Goal: Information Seeking & Learning: Learn about a topic

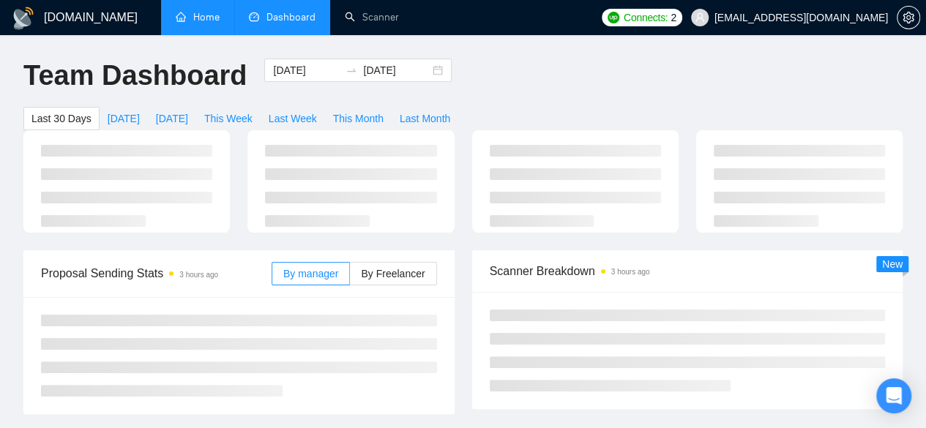
click at [186, 15] on link "Home" at bounding box center [198, 17] width 44 height 12
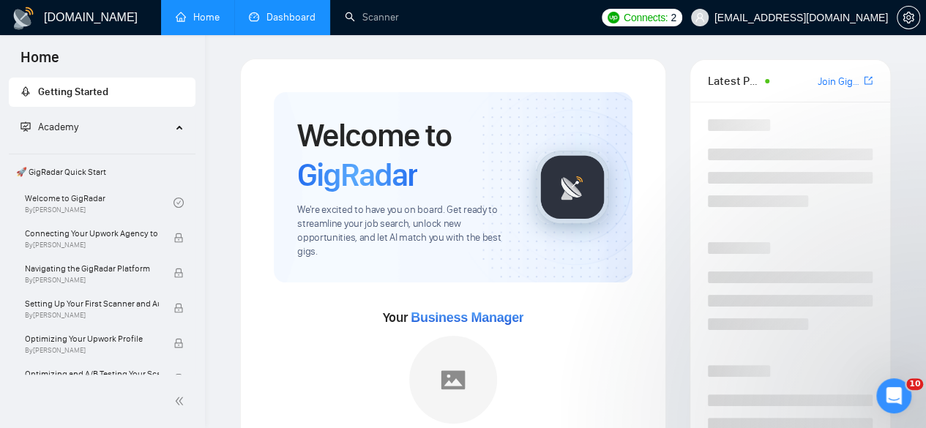
click at [290, 14] on link "Dashboard" at bounding box center [282, 17] width 67 height 12
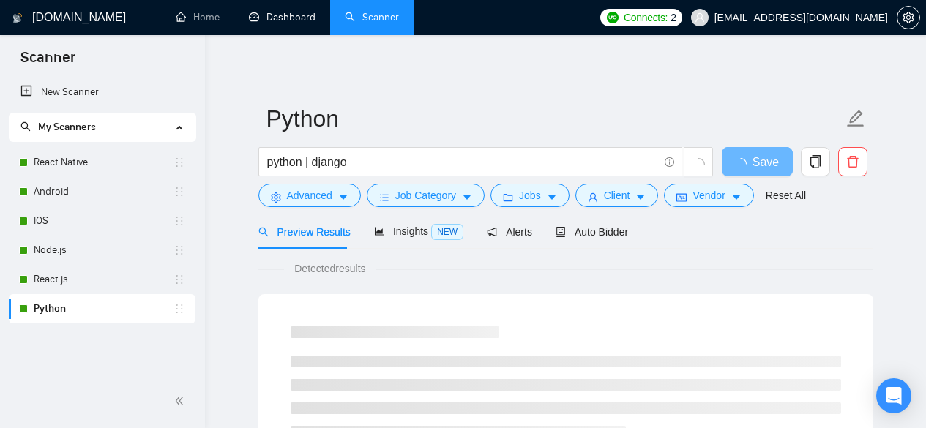
click at [301, 15] on link "Dashboard" at bounding box center [282, 17] width 67 height 12
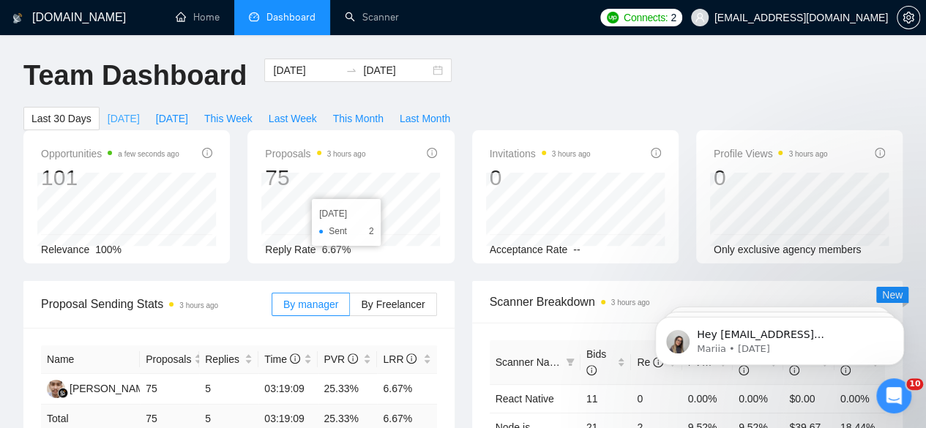
click at [140, 110] on span "[DATE]" at bounding box center [124, 118] width 32 height 16
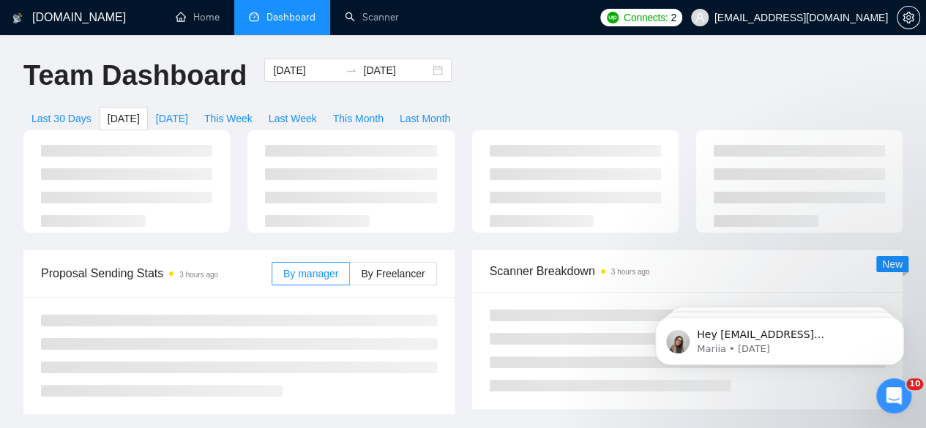
type input "[DATE]"
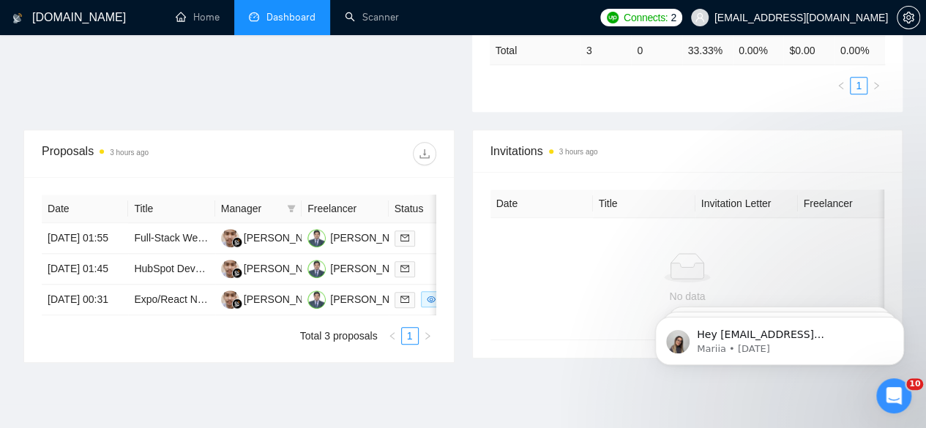
scroll to position [462, 0]
click at [183, 232] on link "Full-Stack Web Developer Needed | Build High-Performance Trading Education Plat…" at bounding box center [334, 238] width 401 height 12
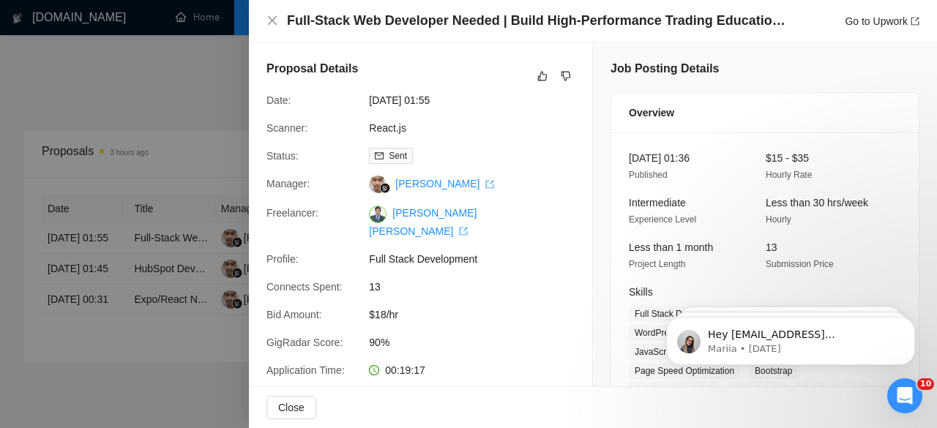
click at [168, 266] on div at bounding box center [468, 214] width 937 height 428
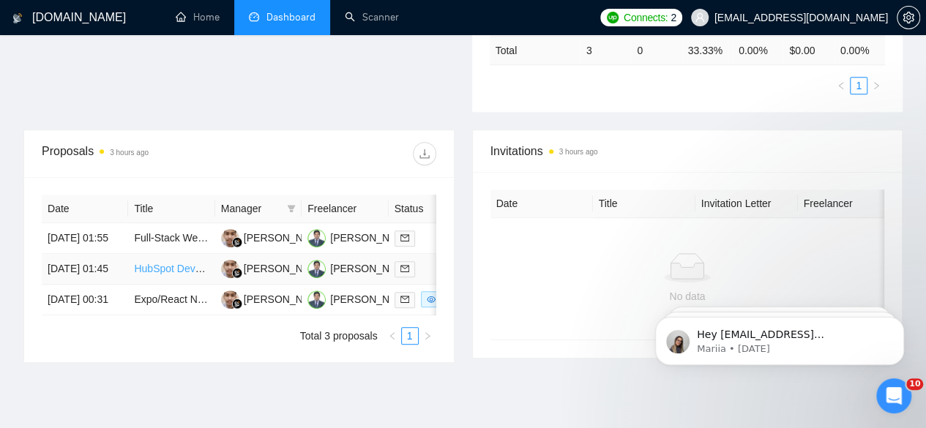
click at [164, 264] on link "HubSpot Developer Needed for Custom Code Actions in Deal Workflows" at bounding box center [298, 269] width 329 height 12
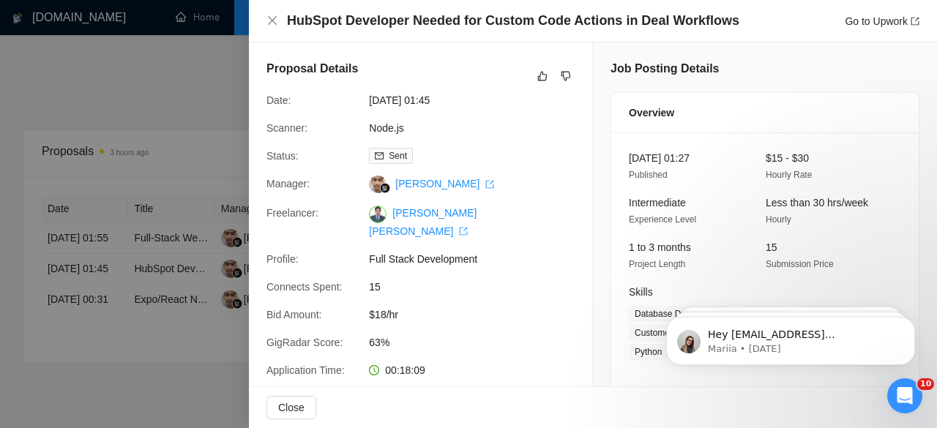
click at [199, 296] on div at bounding box center [468, 214] width 937 height 428
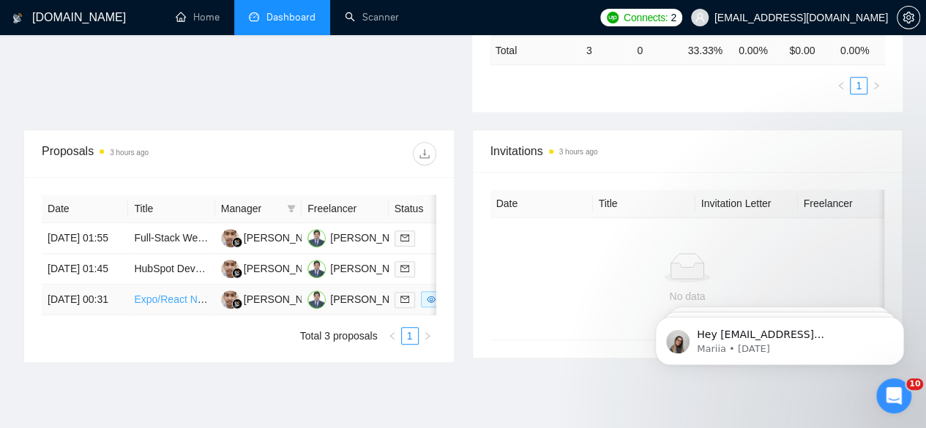
click at [187, 302] on link "Expo/React Native Developer for iOS App Backend Integration" at bounding box center [276, 299] width 284 height 12
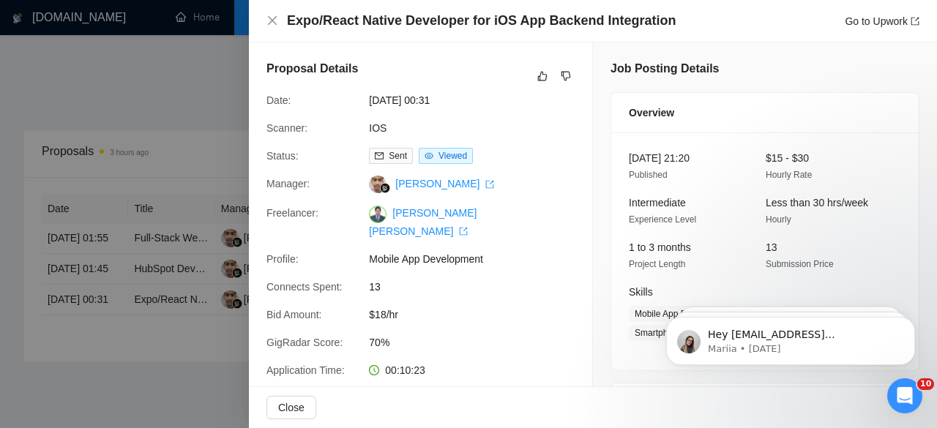
click at [203, 58] on div at bounding box center [468, 214] width 937 height 428
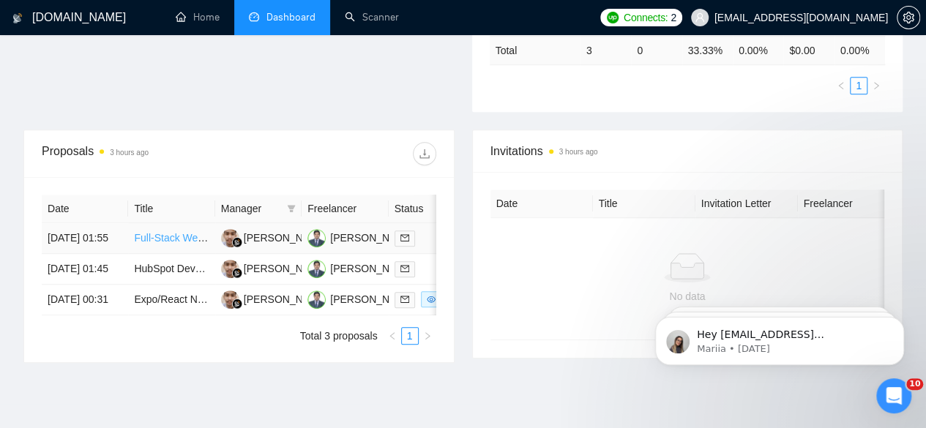
click at [165, 232] on link "Full-Stack Web Developer Needed | Build High-Performance Trading Education Plat…" at bounding box center [334, 238] width 401 height 12
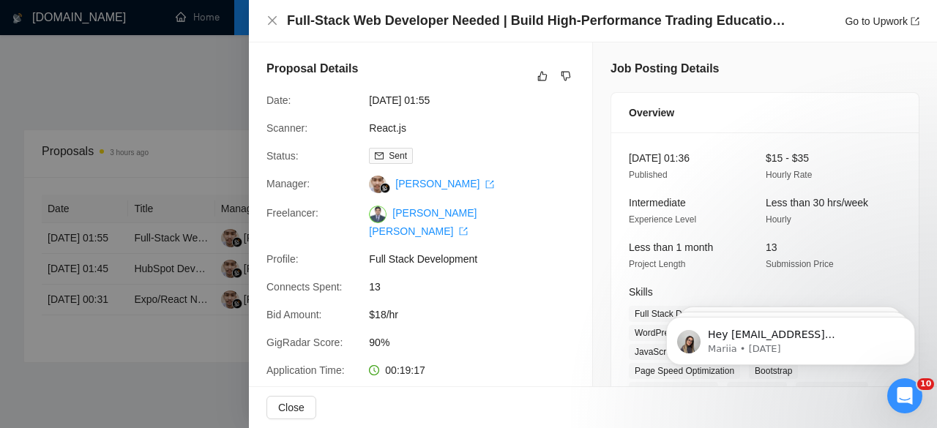
click at [221, 115] on div at bounding box center [468, 214] width 937 height 428
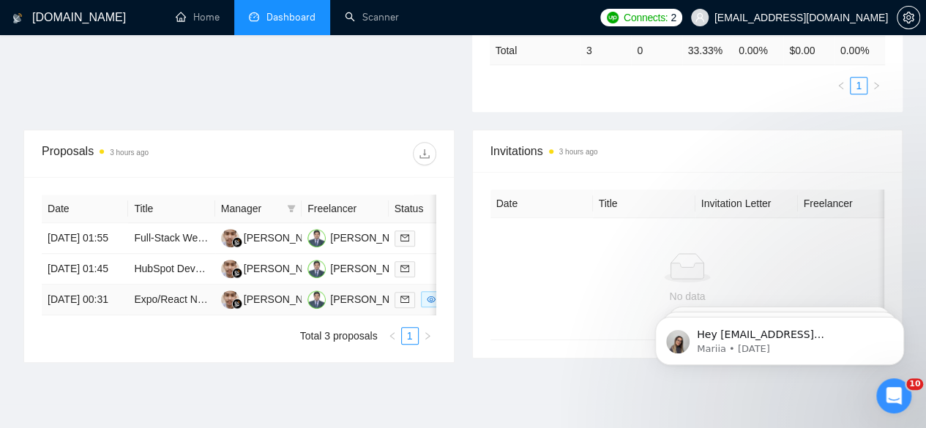
click at [82, 307] on td "[DATE] 00:31" at bounding box center [85, 300] width 86 height 31
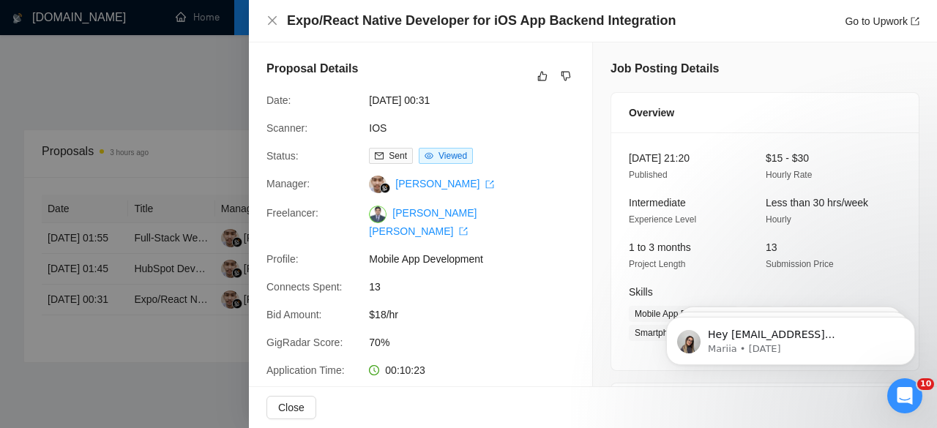
click at [82, 244] on div at bounding box center [468, 214] width 937 height 428
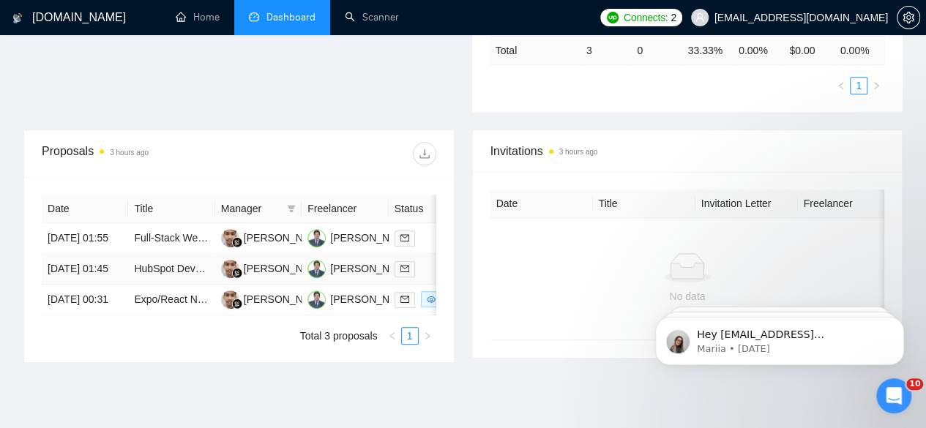
click at [82, 254] on td "[DATE] 01:45" at bounding box center [85, 269] width 86 height 31
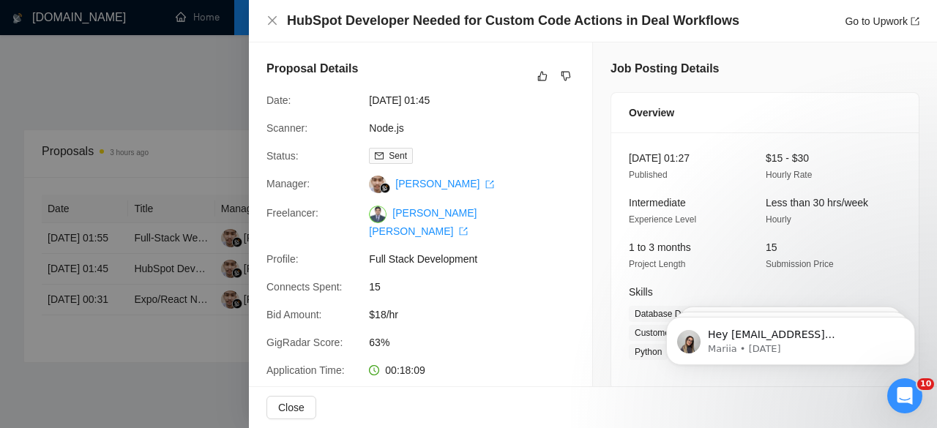
click at [75, 215] on div at bounding box center [468, 214] width 937 height 428
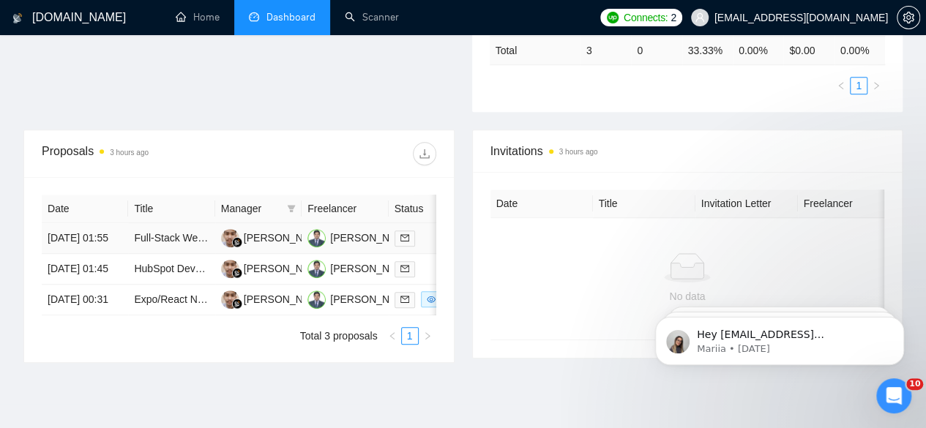
click at [75, 223] on td "[DATE] 01:55" at bounding box center [85, 238] width 86 height 31
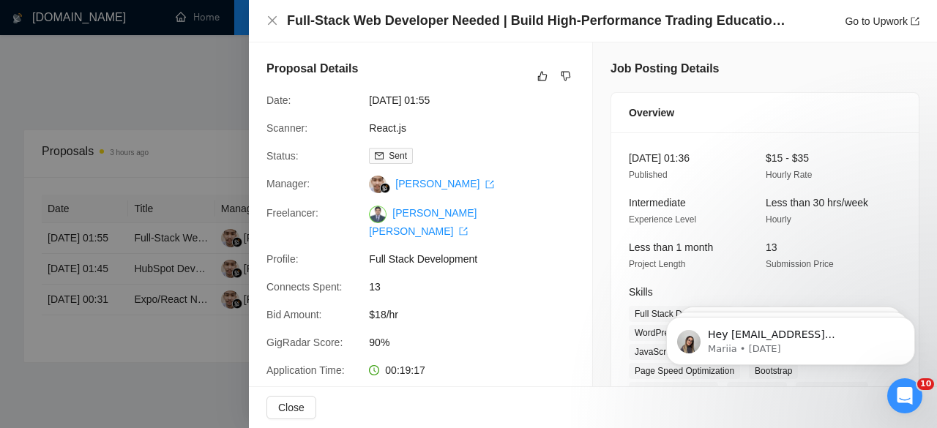
click at [155, 69] on div at bounding box center [468, 214] width 937 height 428
